Goal: Communication & Community: Answer question/provide support

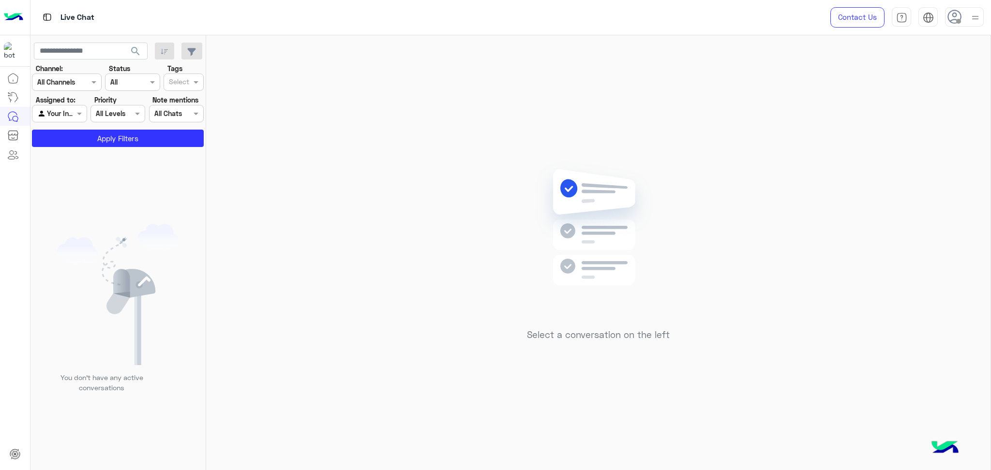
click at [951, 17] on icon at bounding box center [954, 17] width 15 height 15
click at [953, 82] on label "Online" at bounding box center [923, 73] width 105 height 17
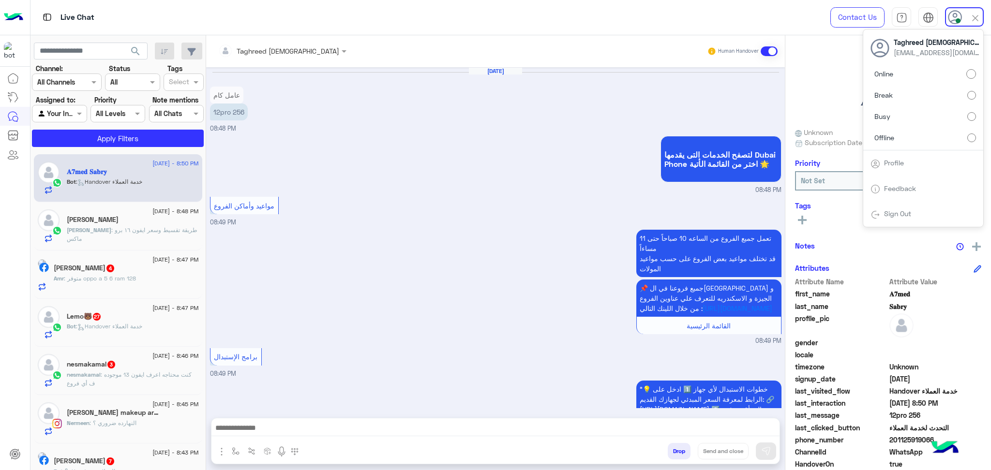
scroll to position [625, 0]
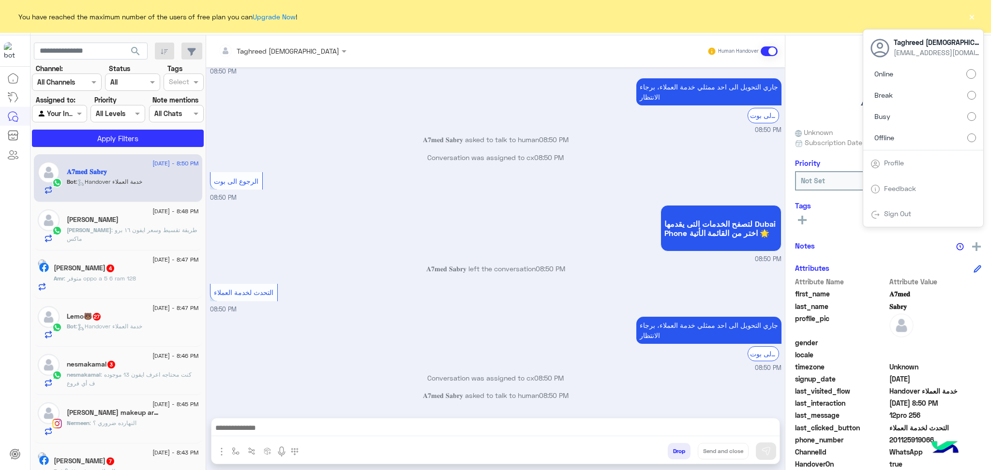
drag, startPoint x: 931, startPoint y: 94, endPoint x: 521, endPoint y: 174, distance: 418.0
click at [521, 174] on div "الرجوع الى بوت 08:50 PM" at bounding box center [495, 186] width 571 height 33
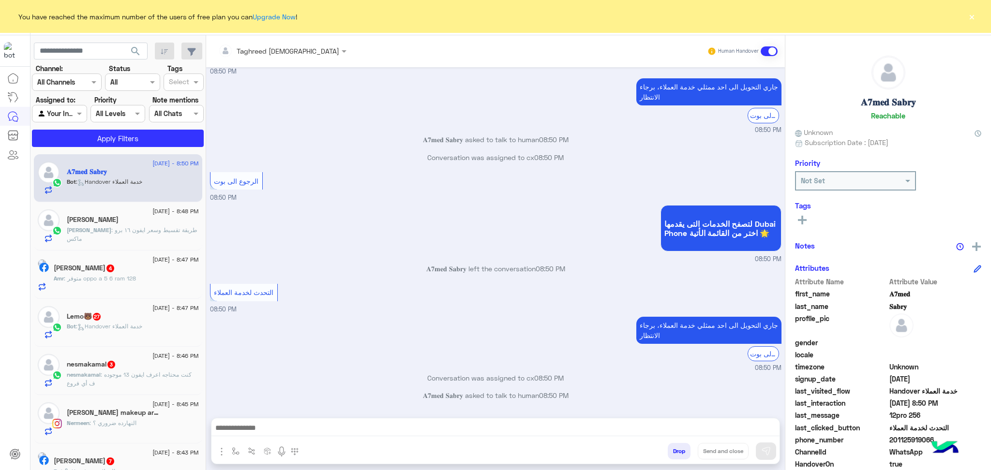
click at [967, 15] on button "×" at bounding box center [972, 17] width 10 height 10
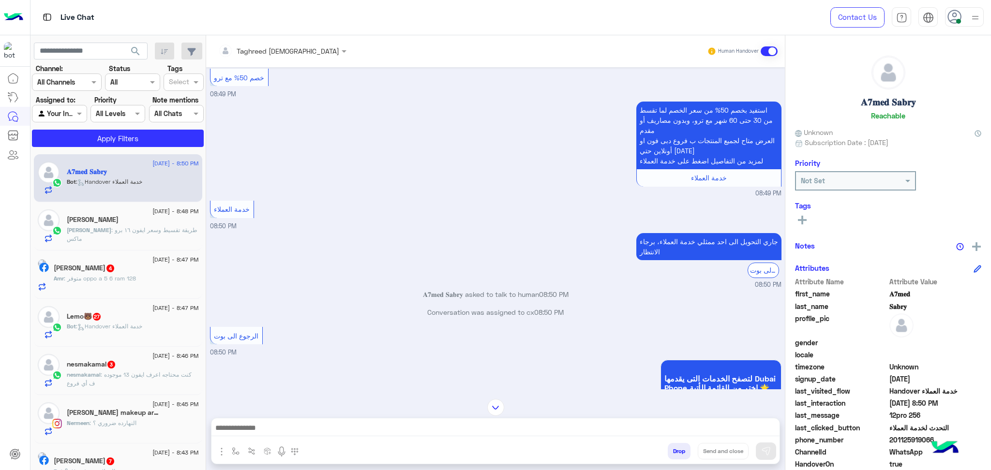
scroll to position [367, 0]
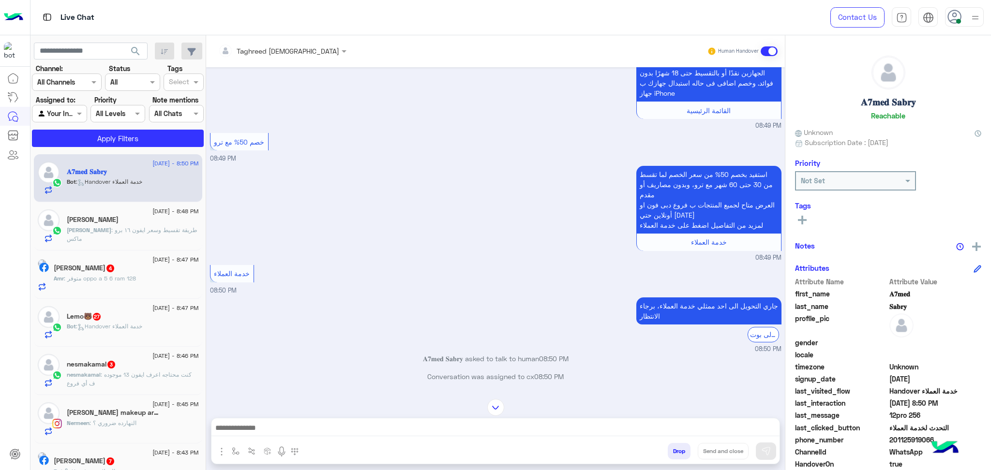
click at [954, 19] on use at bounding box center [954, 17] width 14 height 14
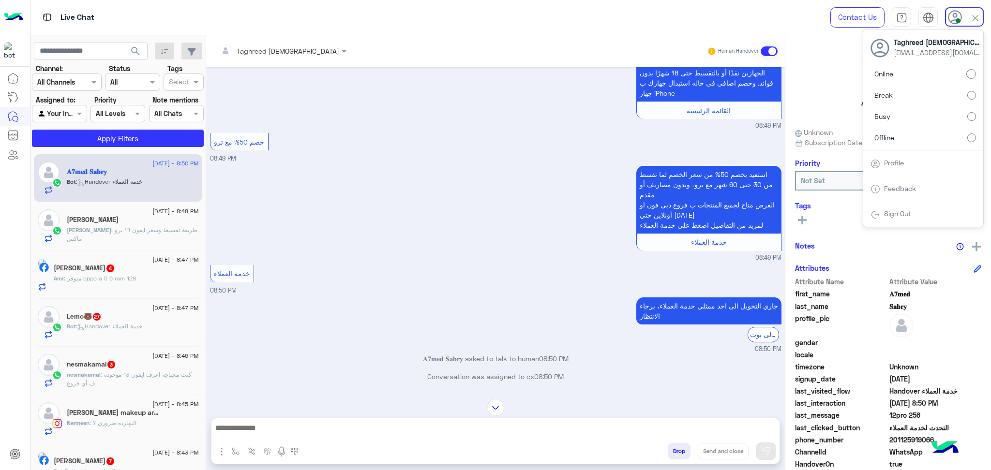
click at [931, 118] on label "Busy" at bounding box center [923, 116] width 105 height 17
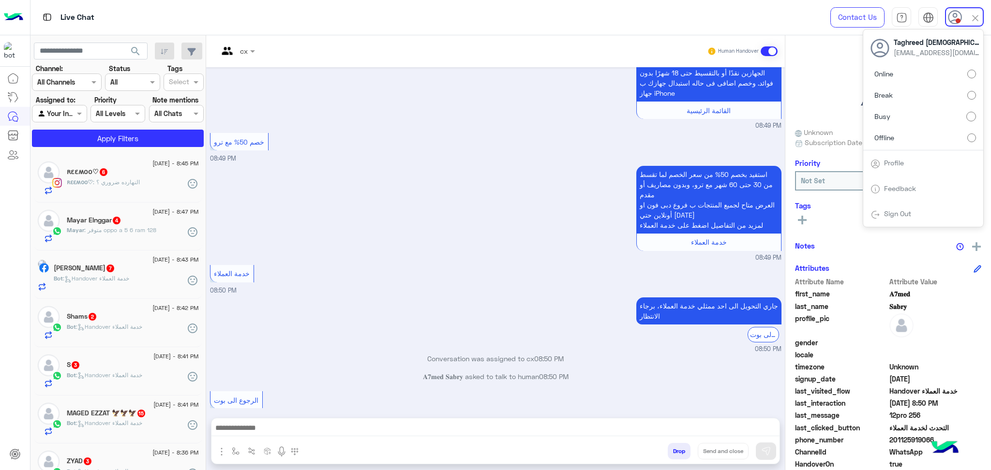
scroll to position [625, 0]
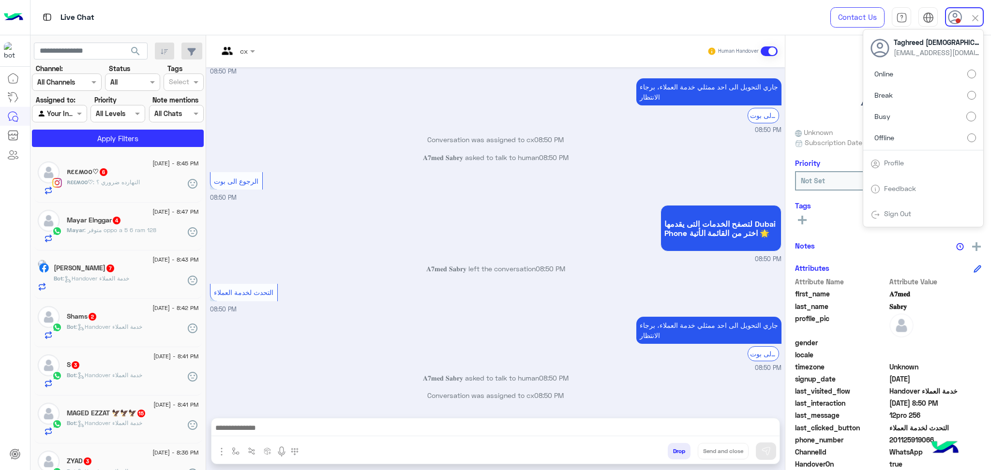
click at [144, 181] on div "ʀɛɛʍօօ♡ : النهارده ضروري ؟" at bounding box center [133, 186] width 132 height 17
